Goal: Information Seeking & Learning: Understand process/instructions

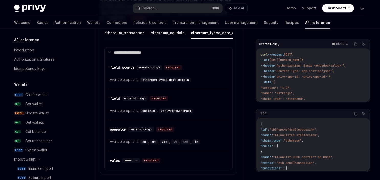
scroll to position [481, 0]
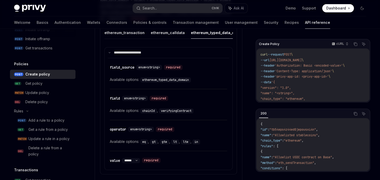
drag, startPoint x: 0, startPoint y: 0, endPoint x: 254, endPoint y: 46, distance: 257.7
click at [254, 46] on div "Create Policy cURL Copy Ask AI curl --request POST \ --url [URL][DOMAIN_NAME] \…" at bounding box center [190, 114] width 360 height 1173
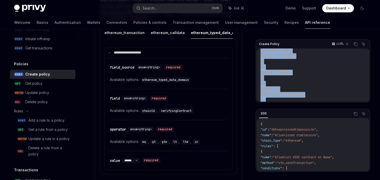
scroll to position [110, 0]
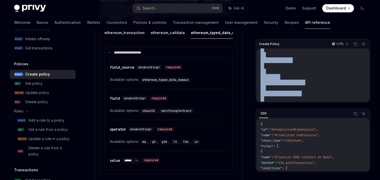
drag, startPoint x: 259, startPoint y: 55, endPoint x: 312, endPoint y: 107, distance: 73.8
click at [312, 102] on div "curl --request POST \ --url [URL][DOMAIN_NAME] \ --header 'Authorization: Basic…" at bounding box center [312, 74] width 113 height 53
click at [309, 96] on code "curl --request POST \ --url [URL][DOMAIN_NAME] \ --header 'Authorization: Basic…" at bounding box center [312, 21] width 105 height 160
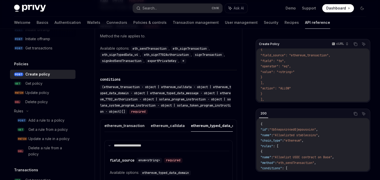
scroll to position [407, 0]
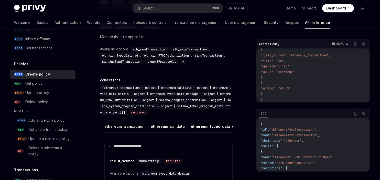
click at [226, 98] on span "(ethereum_transaction · object | ethereum_calldata · object | ethereum_typed_da…" at bounding box center [165, 100] width 131 height 29
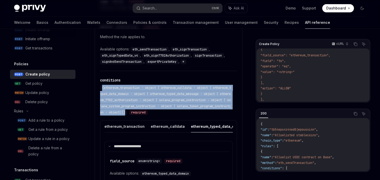
click at [226, 98] on span "(ethereum_transaction · object | ethereum_calldata · object | ethereum_typed_da…" at bounding box center [165, 100] width 131 height 29
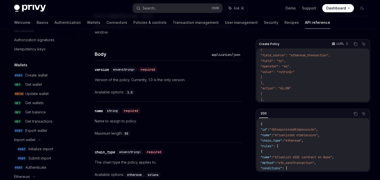
scroll to position [19, 0]
click at [148, 84] on div "Version of the policy. Currently, 1.0 is the only version. Available options: 1…" at bounding box center [169, 86] width 148 height 18
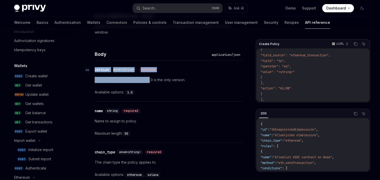
drag, startPoint x: 148, startPoint y: 84, endPoint x: 103, endPoint y: 69, distance: 47.9
click at [103, 69] on div "​ version enum<string> required Version of the policy. Currently, 1.0 is the on…" at bounding box center [169, 80] width 148 height 41
click at [103, 69] on div "version" at bounding box center [102, 69] width 14 height 5
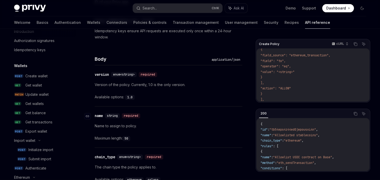
scroll to position [181, 0]
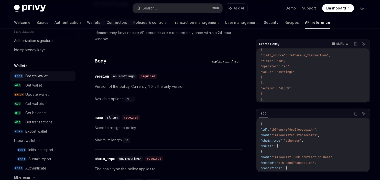
click at [42, 74] on div "Create wallet" at bounding box center [36, 76] width 22 height 6
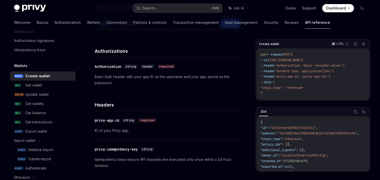
scroll to position [55, 0]
drag, startPoint x: 96, startPoint y: 104, endPoint x: 127, endPoint y: 106, distance: 31.0
click at [127, 106] on h4 "Headers" at bounding box center [169, 104] width 148 height 7
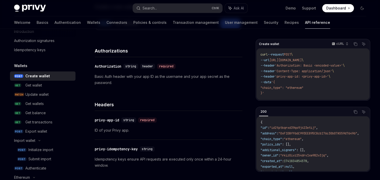
click at [127, 106] on h4 "Headers" at bounding box center [169, 104] width 148 height 7
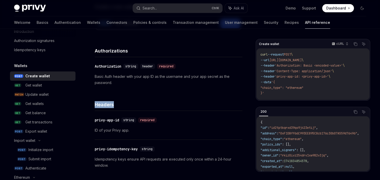
click at [127, 106] on h4 "Headers" at bounding box center [169, 104] width 148 height 7
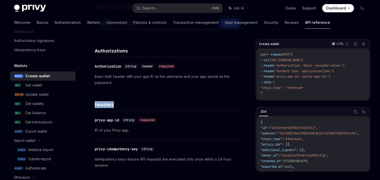
click at [105, 106] on h4 "Headers" at bounding box center [169, 104] width 148 height 7
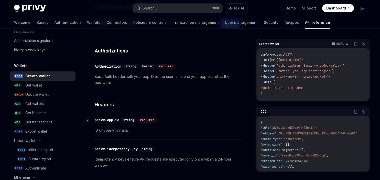
click at [111, 120] on div "privy-app-id" at bounding box center [107, 119] width 25 height 5
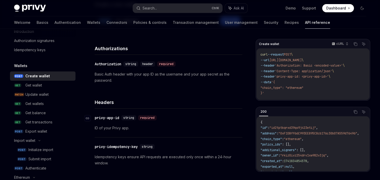
click at [111, 120] on div "privy-app-id" at bounding box center [107, 117] width 25 height 5
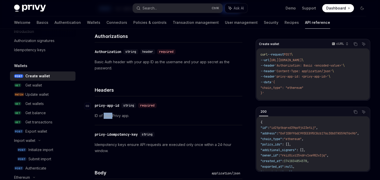
click at [111, 120] on div "​ privy-app-id string required ID of your Privy app." at bounding box center [169, 110] width 148 height 29
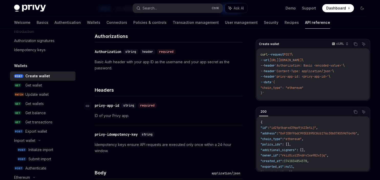
click at [111, 120] on div "​ privy-app-id string required ID of your Privy app." at bounding box center [169, 110] width 148 height 29
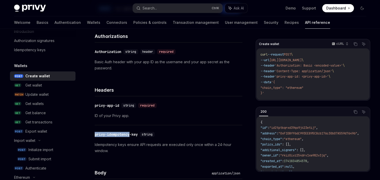
drag, startPoint x: 111, startPoint y: 120, endPoint x: 111, endPoint y: 131, distance: 11.0
click at [111, 131] on div "Headers ​ privy-app-id string required ID of your Privy app. ​ privy-idempotenc…" at bounding box center [169, 118] width 148 height 83
click at [111, 131] on div "​ privy-idempotency-key string Idempotency keys ensure API requests are execute…" at bounding box center [169, 142] width 148 height 35
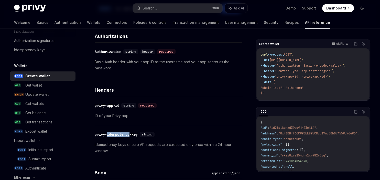
click at [111, 131] on div "​ privy-idempotency-key string Idempotency keys ensure API requests are execute…" at bounding box center [169, 142] width 148 height 35
click at [112, 134] on div "privy-idempotency-key" at bounding box center [116, 134] width 43 height 5
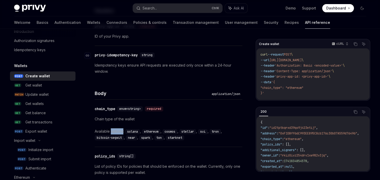
click at [112, 134] on div "Available options: solana , ethereum , cosmos , stellar , sui , tron , bitcoin-…" at bounding box center [169, 134] width 148 height 12
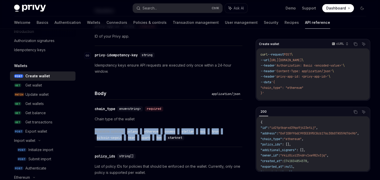
click at [112, 134] on div "bitcoin-segwit ," at bounding box center [110, 137] width 31 height 6
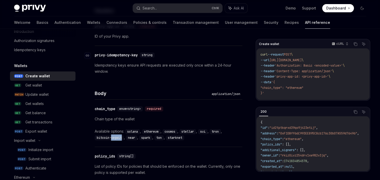
click at [112, 134] on div "bitcoin-segwit ," at bounding box center [110, 137] width 31 height 6
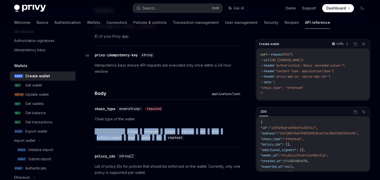
click at [112, 134] on div "bitcoin-segwit ," at bounding box center [110, 137] width 31 height 6
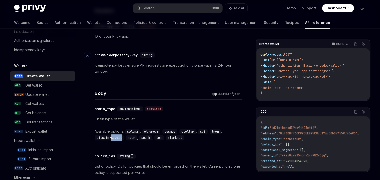
click at [112, 134] on div "bitcoin-segwit ," at bounding box center [110, 137] width 31 height 6
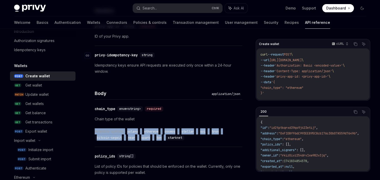
click at [112, 134] on div "bitcoin-segwit ," at bounding box center [110, 137] width 31 height 6
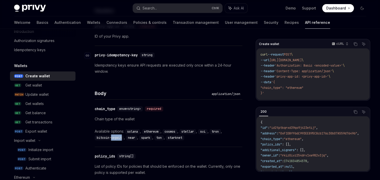
click at [112, 134] on div "bitcoin-segwit ," at bounding box center [110, 137] width 31 height 6
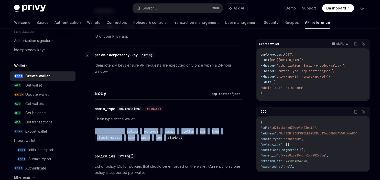
click at [112, 134] on div "bitcoin-segwit ," at bounding box center [110, 137] width 31 height 6
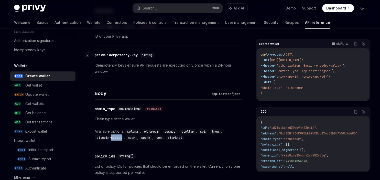
click at [112, 134] on div "bitcoin-segwit ," at bounding box center [110, 137] width 31 height 6
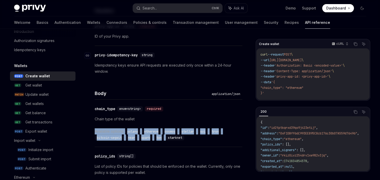
click at [112, 134] on div "bitcoin-segwit ," at bounding box center [110, 137] width 31 height 6
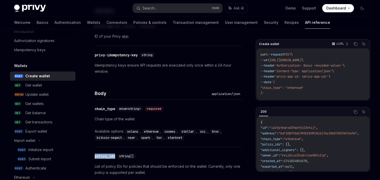
drag, startPoint x: 112, startPoint y: 134, endPoint x: 110, endPoint y: 152, distance: 18.3
click at [110, 152] on div "​ policy_ids string[] List of policy IDs for policies that should be enforced o…" at bounding box center [169, 170] width 148 height 47
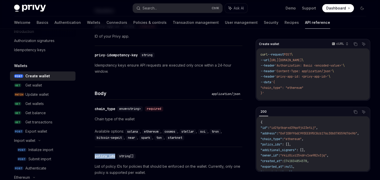
click at [110, 152] on div "​ policy_ids string[] List of policy IDs for policies that should be enforced o…" at bounding box center [169, 170] width 148 height 47
drag, startPoint x: 110, startPoint y: 152, endPoint x: 110, endPoint y: 155, distance: 3.3
click at [110, 155] on div "​ policy_ids string[] List of policy IDs for policies that should be enforced o…" at bounding box center [169, 170] width 148 height 47
click at [110, 155] on div "policy_ids" at bounding box center [105, 155] width 20 height 5
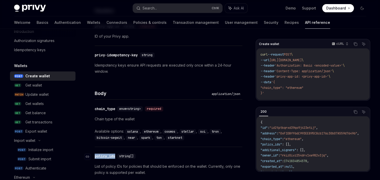
scroll to position [164, 0]
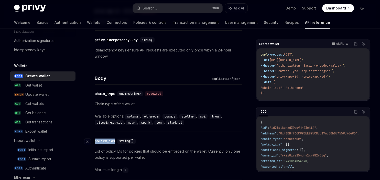
click at [110, 155] on div "​ policy_ids string[] List of policy IDs for policies that should be enforced o…" at bounding box center [169, 155] width 148 height 47
click at [110, 155] on p "List of policy IDs for policies that should be enforced on the wallet. Currentl…" at bounding box center [169, 154] width 148 height 12
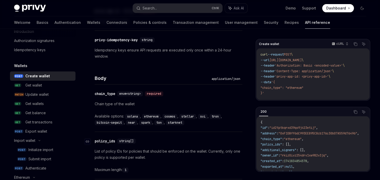
click at [110, 155] on p "List of policy IDs for policies that should be enforced on the wallet. Currentl…" at bounding box center [169, 154] width 148 height 12
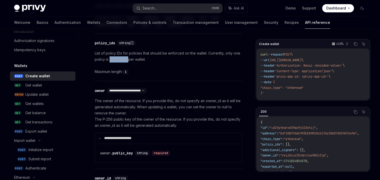
scroll to position [262, 0]
click at [107, 88] on select "**********" at bounding box center [127, 90] width 40 height 4
click at [120, 89] on select "**********" at bounding box center [127, 90] width 40 height 4
click at [107, 88] on select "**********" at bounding box center [127, 90] width 40 height 4
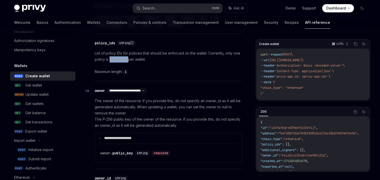
click at [120, 89] on select "**********" at bounding box center [127, 90] width 40 height 4
click at [107, 88] on select "**********" at bounding box center [127, 90] width 40 height 4
click at [120, 89] on select "**********" at bounding box center [127, 90] width 40 height 4
click at [107, 88] on select "**********" at bounding box center [127, 90] width 40 height 4
click at [120, 89] on select "**********" at bounding box center [127, 90] width 40 height 4
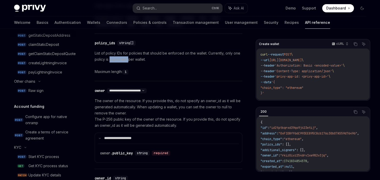
scroll to position [300, 0]
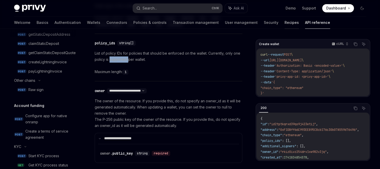
type textarea "*"
